Goal: Task Accomplishment & Management: Use online tool/utility

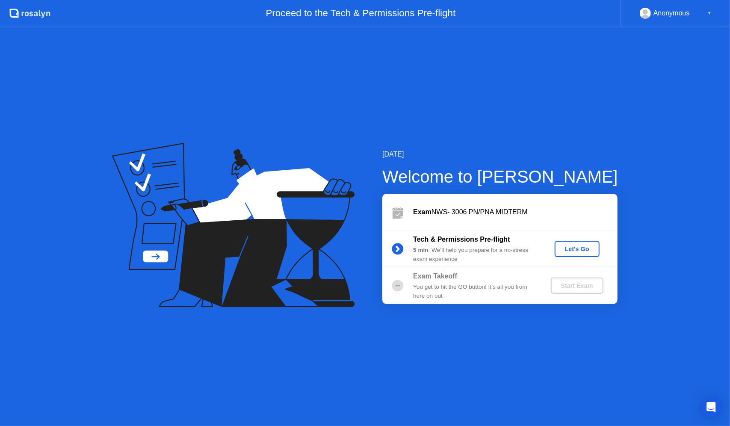
click at [577, 245] on div "Let's Go" at bounding box center [577, 248] width 38 height 7
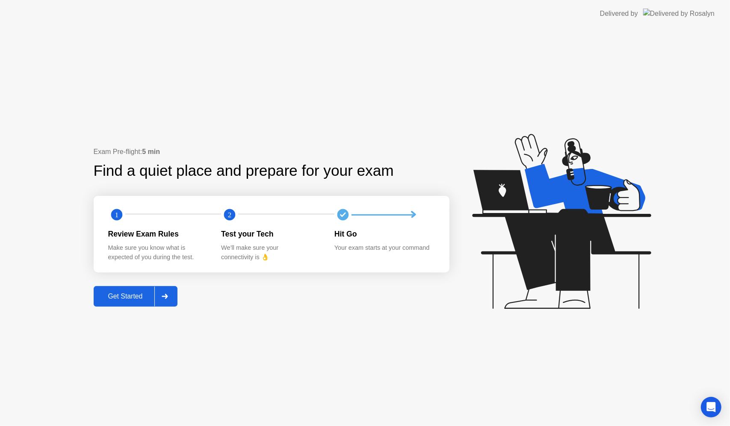
click at [167, 297] on icon at bounding box center [165, 296] width 6 height 5
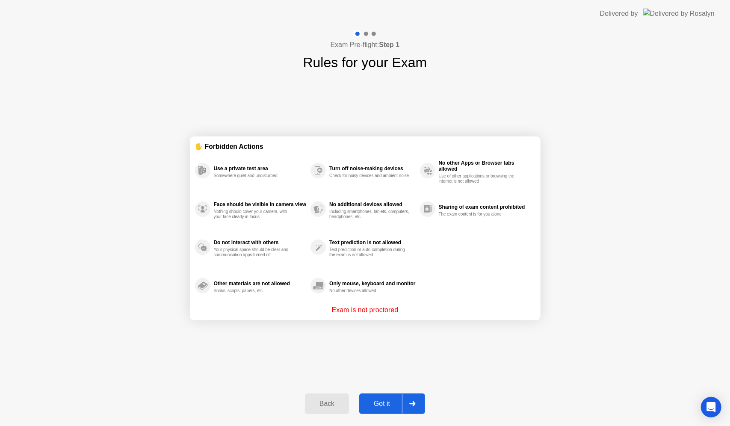
click at [411, 404] on icon at bounding box center [412, 403] width 6 height 5
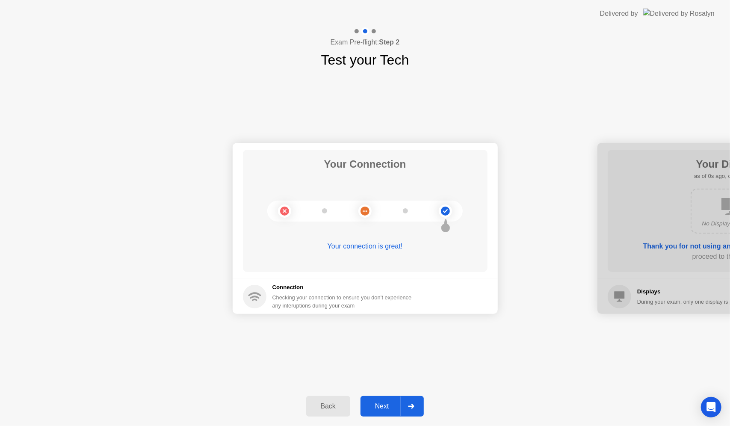
click at [411, 404] on icon at bounding box center [411, 405] width 6 height 5
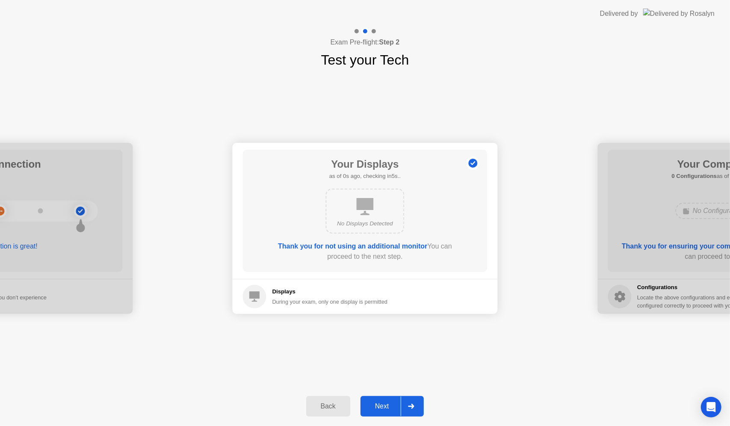
click at [411, 404] on icon at bounding box center [411, 405] width 6 height 5
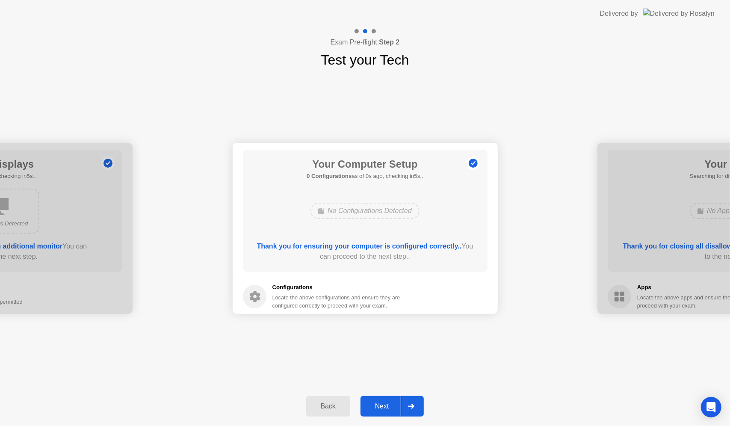
click at [411, 404] on icon at bounding box center [411, 405] width 6 height 5
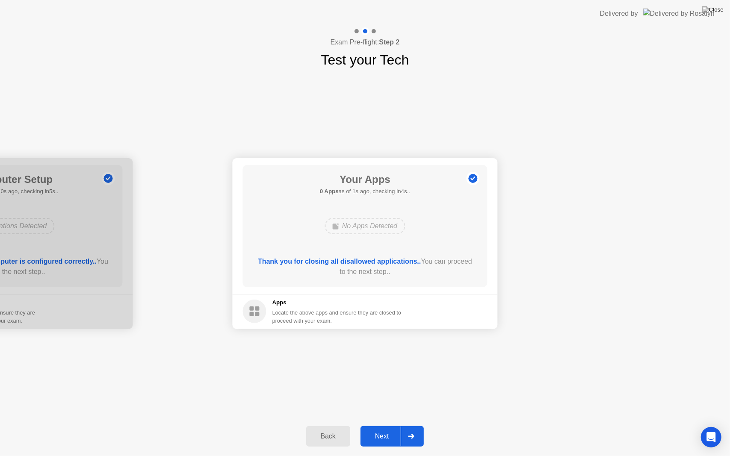
click at [412, 425] on div at bounding box center [410, 437] width 21 height 20
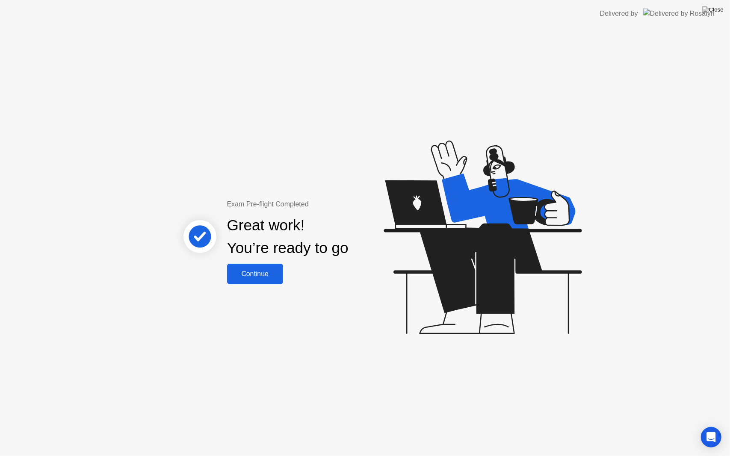
click at [253, 270] on div "Continue" at bounding box center [255, 274] width 51 height 8
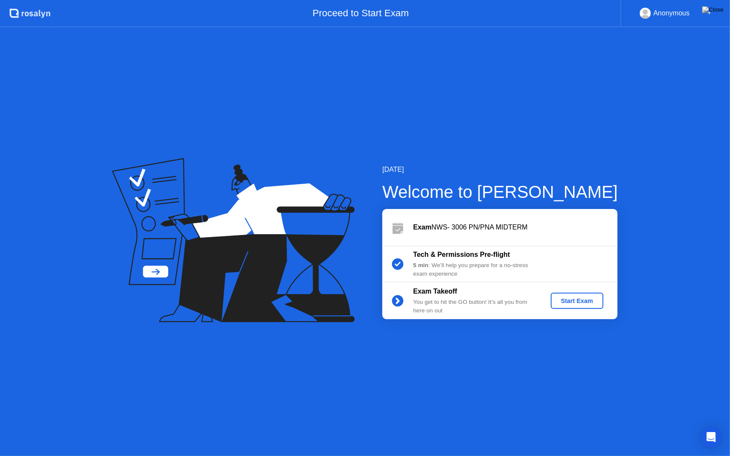
click at [583, 301] on div "Start Exam" at bounding box center [577, 300] width 46 height 7
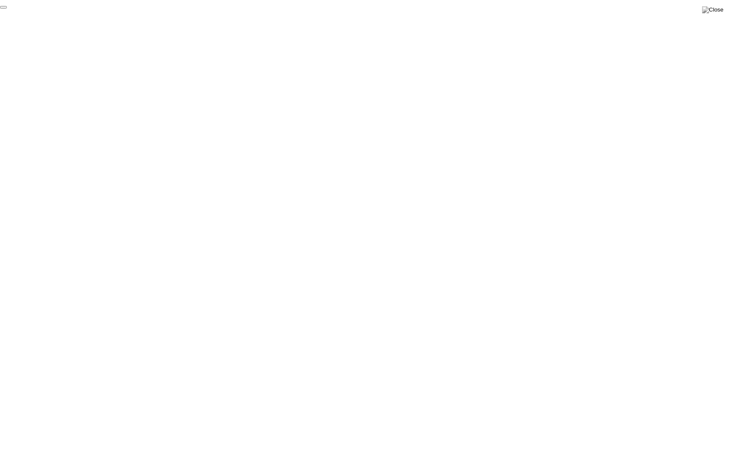
click div "End Proctoring Session"
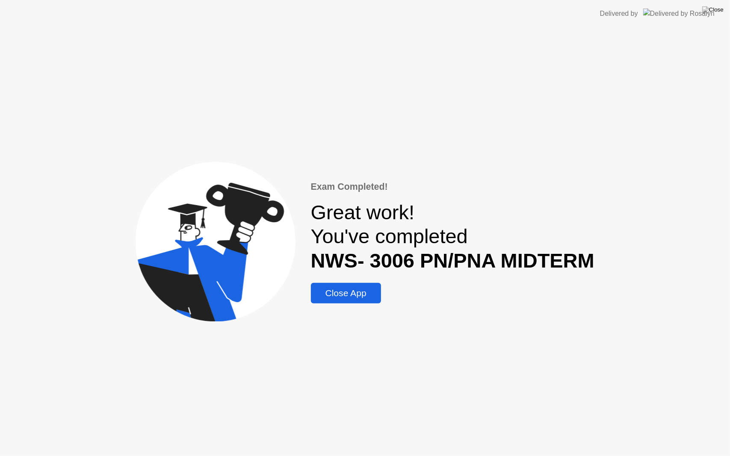
click at [369, 294] on div "Close App" at bounding box center [345, 293] width 65 height 10
